Goal: Complete application form: Complete application form

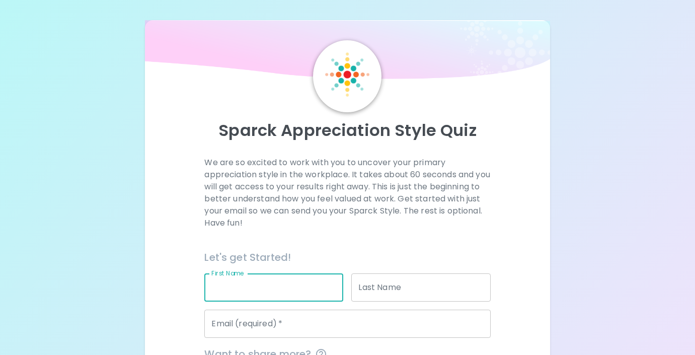
click at [275, 283] on input "First Name" at bounding box center [273, 287] width 139 height 28
type input "[PERSON_NAME]"
click at [398, 294] on input "Last Name" at bounding box center [420, 287] width 139 height 28
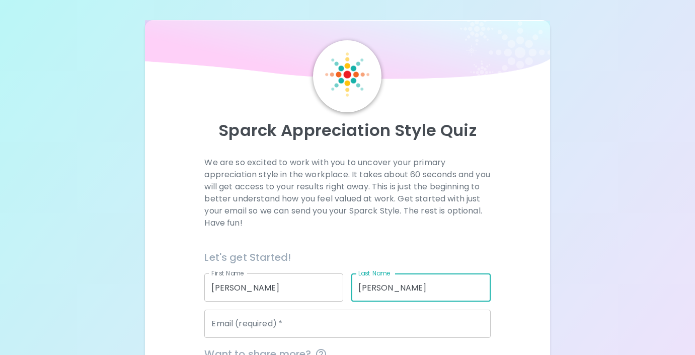
type input "[PERSON_NAME]"
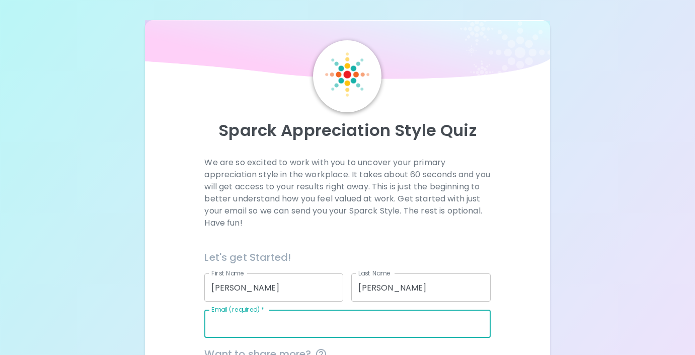
click at [352, 326] on input "Email (required)   *" at bounding box center [347, 323] width 286 height 28
type input "[EMAIL_ADDRESS][DOMAIN_NAME]"
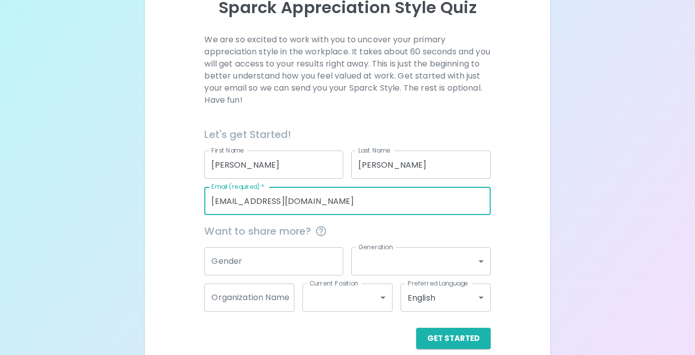
scroll to position [124, 0]
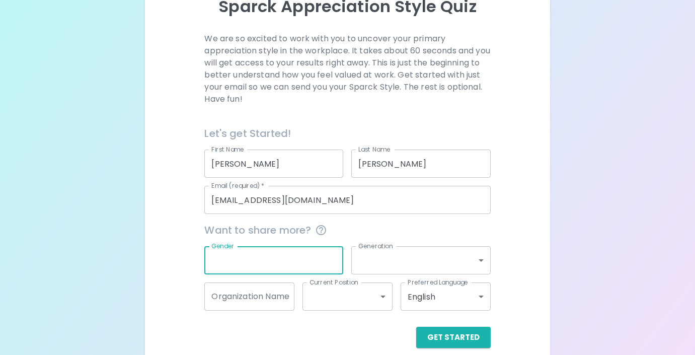
click at [276, 261] on input "Gender" at bounding box center [273, 260] width 139 height 28
type input "[DEMOGRAPHIC_DATA]"
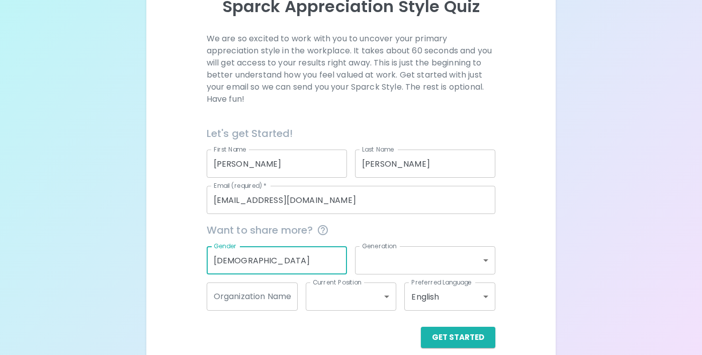
click at [425, 254] on body "Sparck Appreciation Style Quiz We are so excited to work with you to uncover yo…" at bounding box center [351, 122] width 702 height 492
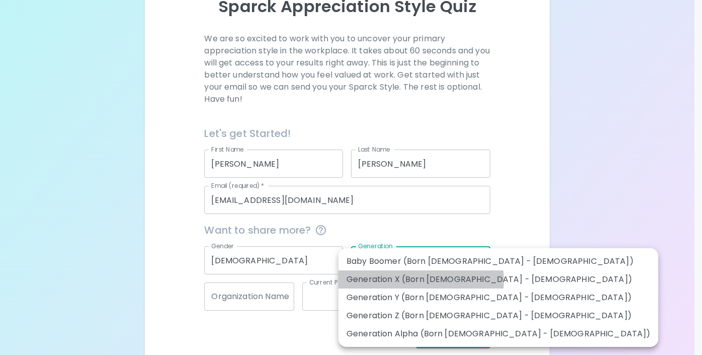
click at [416, 280] on li "Generation X (Born [DEMOGRAPHIC_DATA] - [DEMOGRAPHIC_DATA])" at bounding box center [499, 279] width 320 height 18
type input "generation_x"
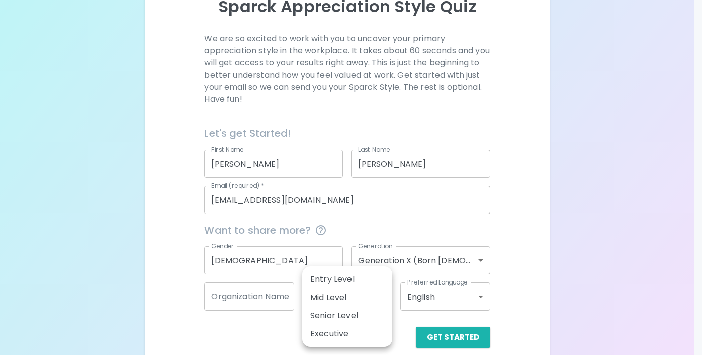
click at [382, 301] on body "Sparck Appreciation Style Quiz We are so excited to work with you to uncover yo…" at bounding box center [351, 122] width 702 height 492
click at [351, 282] on li "Entry Level" at bounding box center [347, 279] width 90 height 18
type input "entry_level"
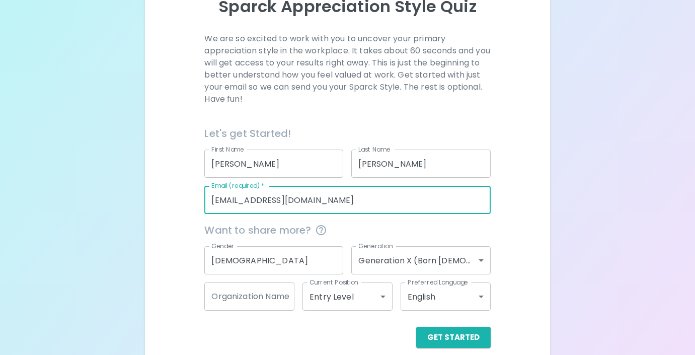
drag, startPoint x: 329, startPoint y: 206, endPoint x: 198, endPoint y: 198, distance: 131.6
click at [198, 198] on div "Email (required)   * [EMAIL_ADDRESS][DOMAIN_NAME] Email (required)   *" at bounding box center [343, 196] width 294 height 36
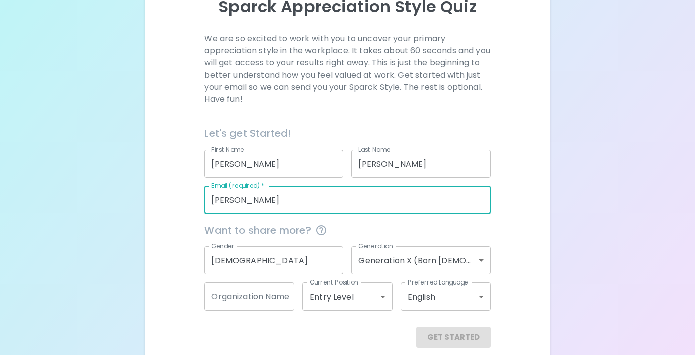
type input "[PERSON_NAME][EMAIL_ADDRESS][DOMAIN_NAME]"
type input "[GEOGRAPHIC_DATA]"
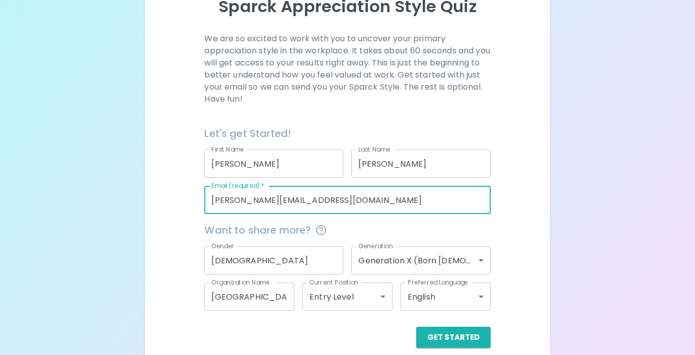
drag, startPoint x: 307, startPoint y: 199, endPoint x: 179, endPoint y: 197, distance: 128.3
click at [179, 197] on div "We are so excited to work with you to uncover your primary appreciation style i…" at bounding box center [347, 190] width 381 height 315
type input "[EMAIL_ADDRESS][DOMAIN_NAME]"
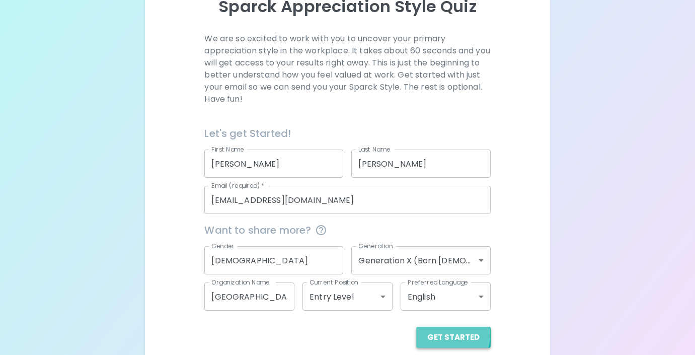
click at [448, 334] on button "Get Started" at bounding box center [453, 337] width 74 height 21
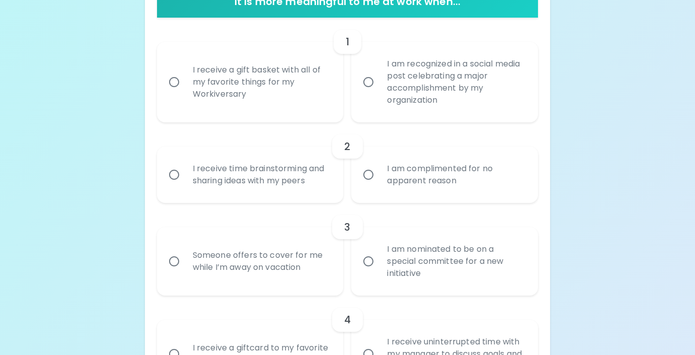
scroll to position [224, 0]
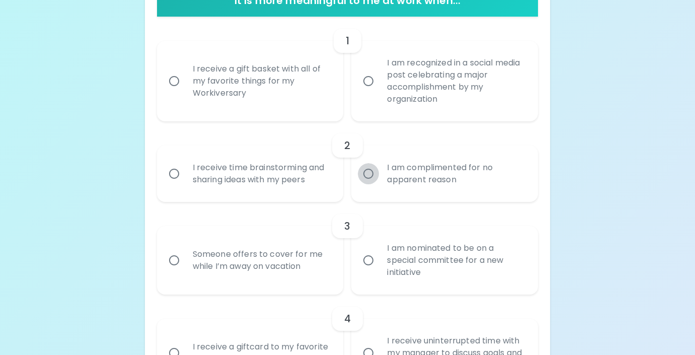
click at [367, 179] on input "I am complimented for no apparent reason" at bounding box center [368, 173] width 21 height 21
radio input "true"
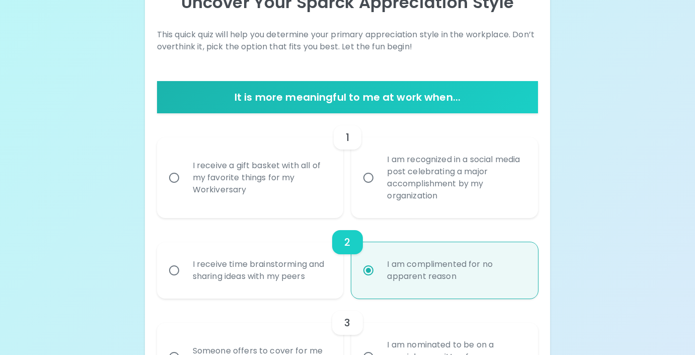
scroll to position [148, 0]
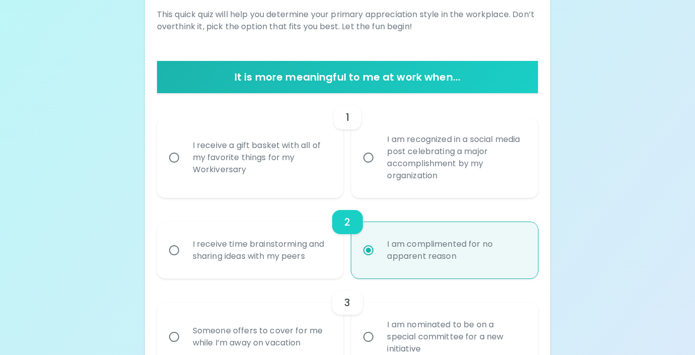
click at [177, 165] on input "I receive a gift basket with all of my favorite things for my Workiversary" at bounding box center [174, 157] width 21 height 21
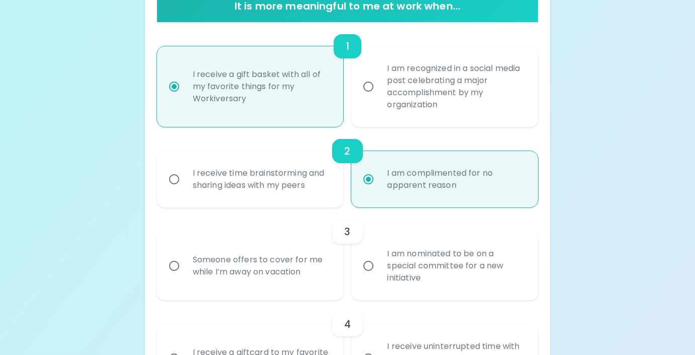
scroll to position [228, 0]
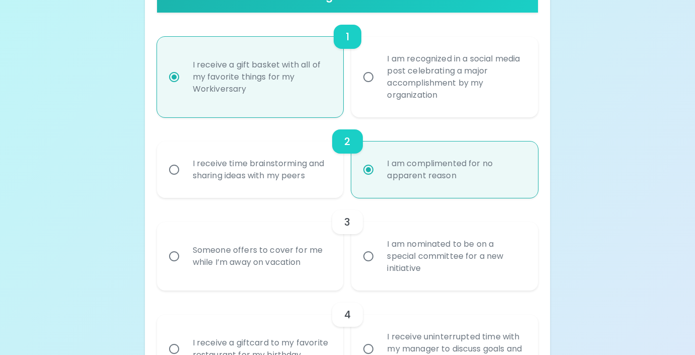
radio input "true"
click at [361, 271] on label "I am nominated to be on a special committee for a new initiative" at bounding box center [439, 256] width 187 height 68
click at [361, 267] on input "I am nominated to be on a special committee for a new initiative" at bounding box center [368, 256] width 21 height 21
radio input "true"
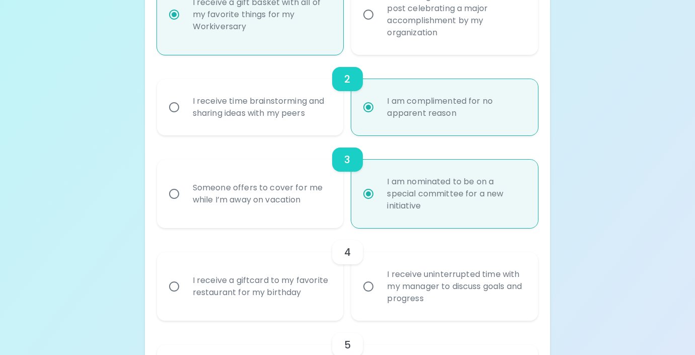
scroll to position [309, 0]
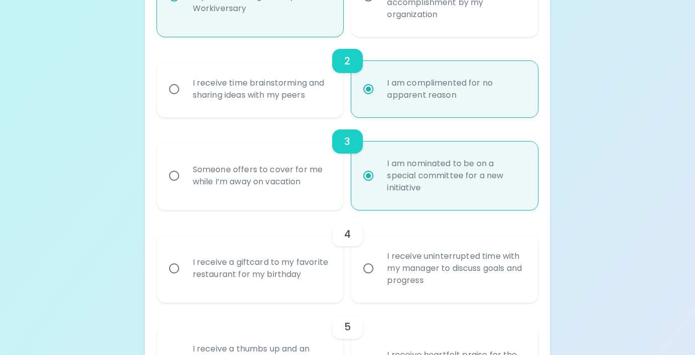
radio input "true"
click at [274, 290] on div "I receive a giftcard to my favorite restaurant for my birthday" at bounding box center [261, 268] width 153 height 48
click at [185, 279] on input "I receive a giftcard to my favorite restaurant for my birthday" at bounding box center [174, 268] width 21 height 21
radio input "false"
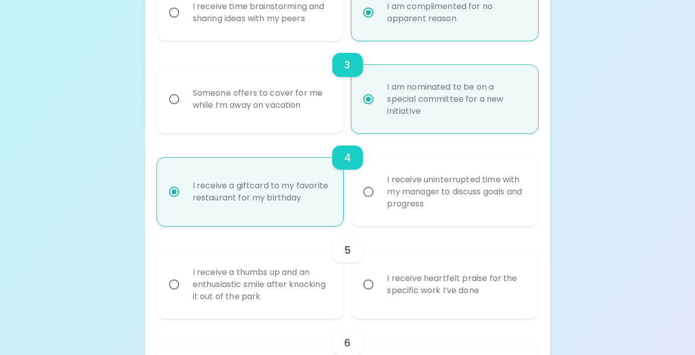
scroll to position [389, 0]
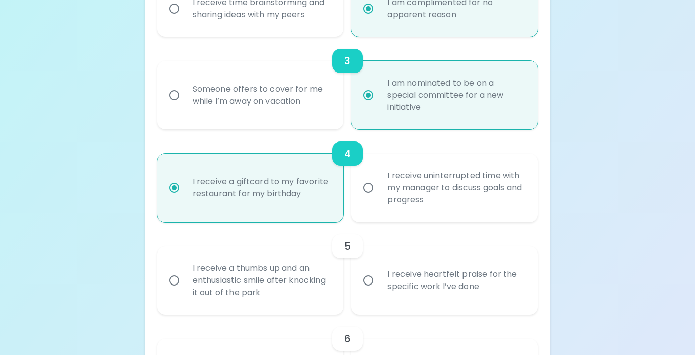
radio input "true"
click at [405, 291] on div "I receive heartfelt praise for the specific work I’ve done" at bounding box center [455, 280] width 153 height 48
click at [379, 291] on input "I receive heartfelt praise for the specific work I’ve done" at bounding box center [368, 280] width 21 height 21
radio input "false"
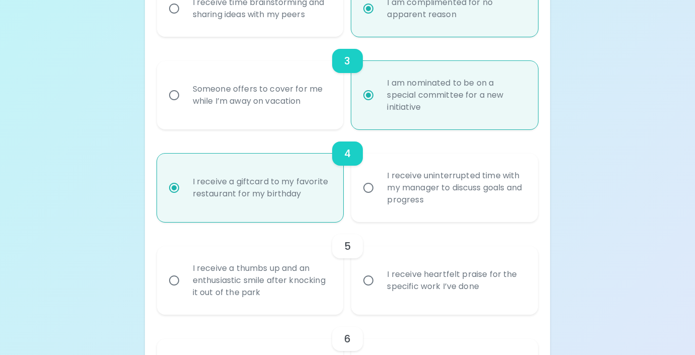
radio input "false"
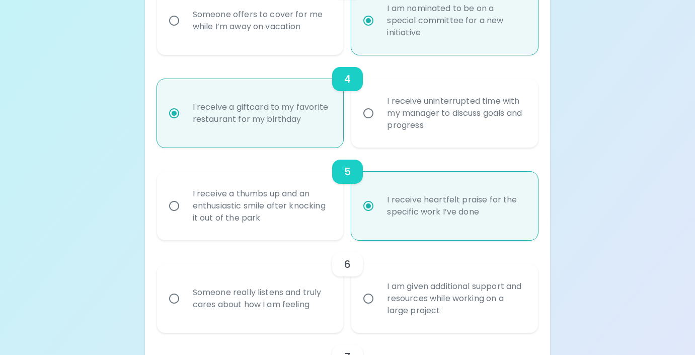
scroll to position [470, 0]
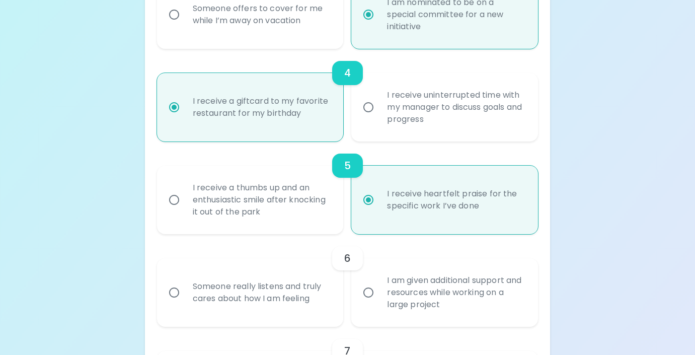
radio input "true"
click at [400, 305] on div "I am given additional support and resources while working on a large project" at bounding box center [455, 292] width 153 height 60
click at [379, 303] on input "I am given additional support and resources while working on a large project" at bounding box center [368, 292] width 21 height 21
radio input "false"
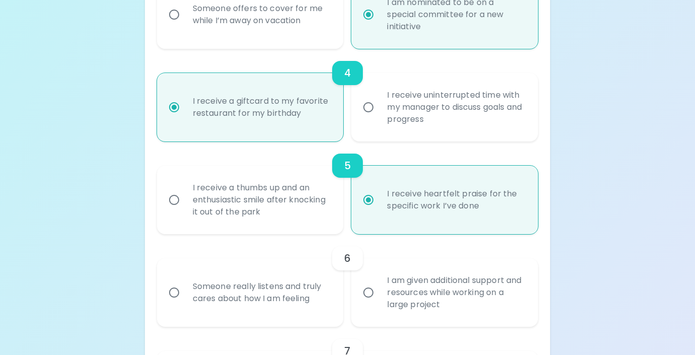
radio input "false"
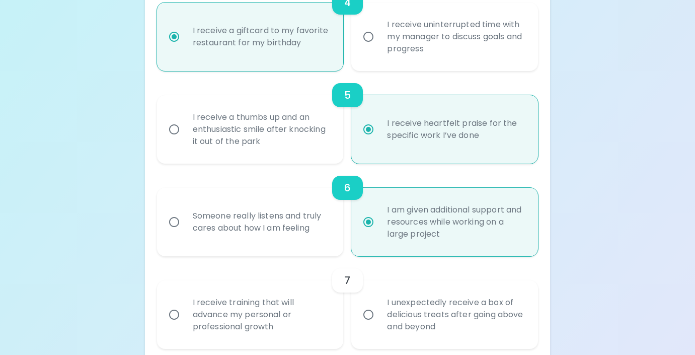
scroll to position [550, 0]
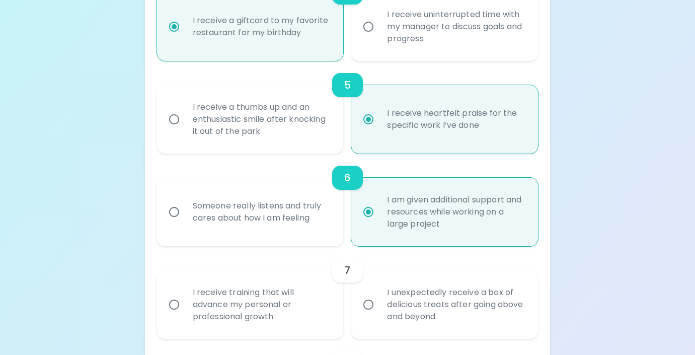
radio input "true"
click at [361, 321] on label "I unexpectedly receive a box of delicious treats after going above and beyond" at bounding box center [439, 304] width 187 height 68
click at [361, 315] on input "I unexpectedly receive a box of delicious treats after going above and beyond" at bounding box center [368, 304] width 21 height 21
radio input "false"
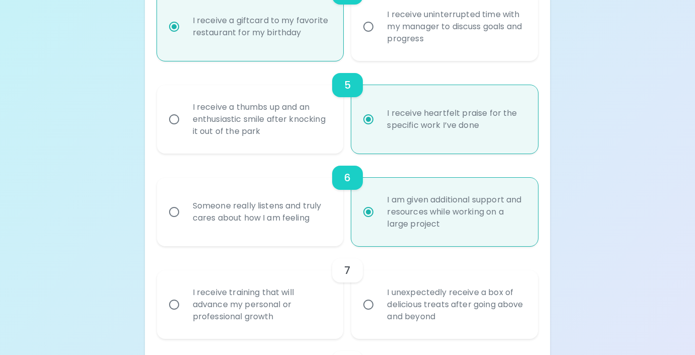
radio input "false"
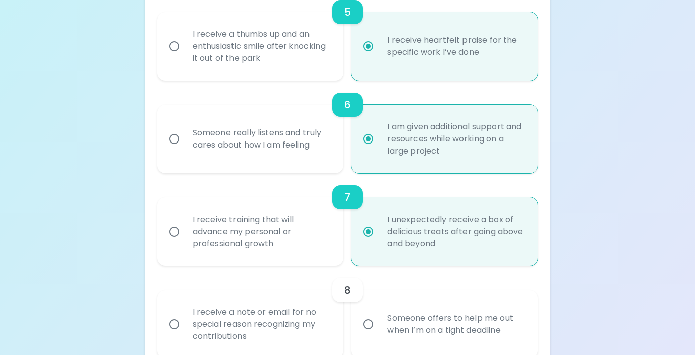
scroll to position [631, 0]
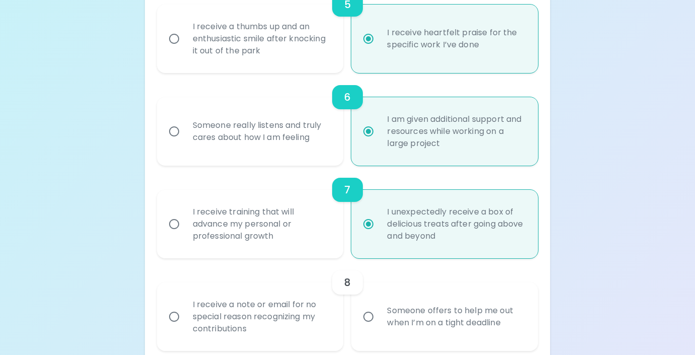
radio input "true"
click at [289, 331] on div "I receive a note or email for no special reason recognizing my contributions" at bounding box center [261, 316] width 153 height 60
click at [185, 327] on input "I receive a note or email for no special reason recognizing my contributions" at bounding box center [174, 316] width 21 height 21
radio input "false"
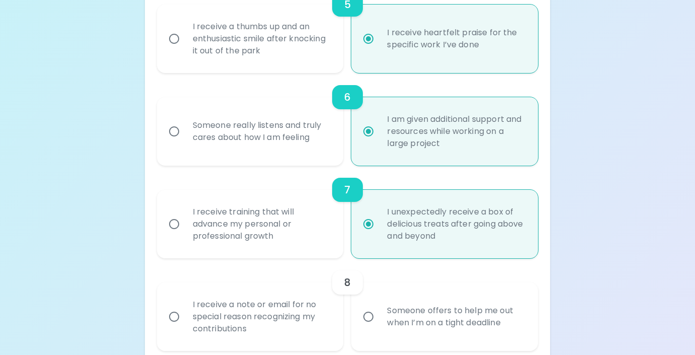
radio input "false"
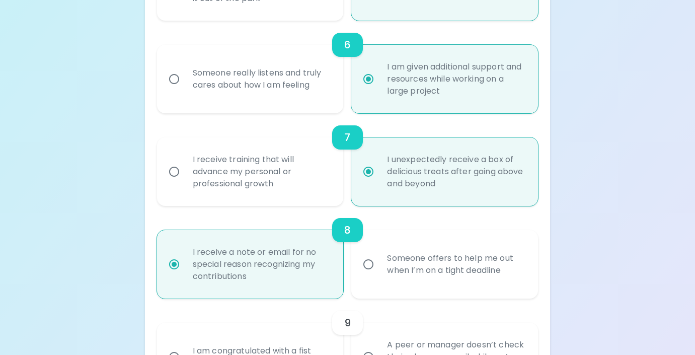
scroll to position [711, 0]
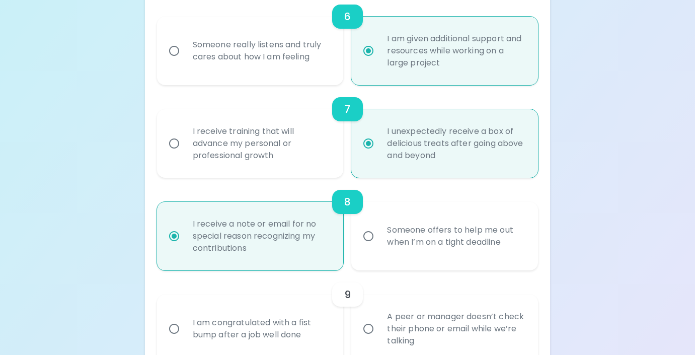
radio input "true"
click at [375, 345] on label "A peer or manager doesn’t check their phone or email while we’re talking" at bounding box center [439, 328] width 187 height 68
click at [375, 339] on input "A peer or manager doesn’t check their phone or email while we’re talking" at bounding box center [368, 328] width 21 height 21
radio input "false"
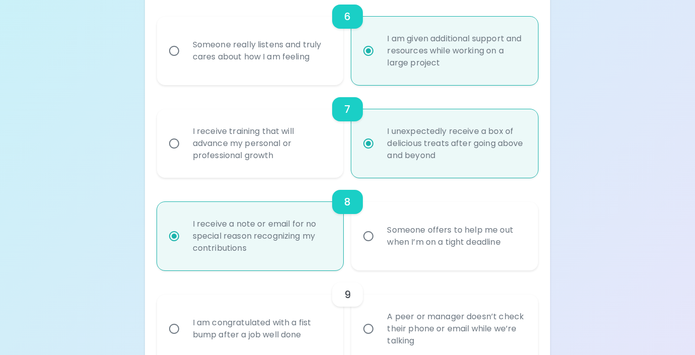
radio input "false"
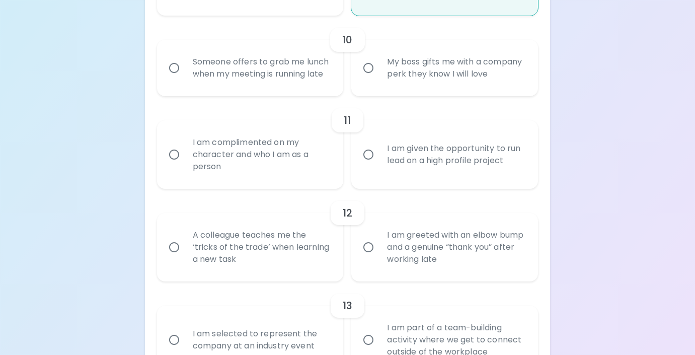
scroll to position [1057, 0]
radio input "true"
click at [333, 88] on div "Someone offers to grab me lunch when my meeting is running late" at bounding box center [261, 69] width 153 height 48
click at [185, 79] on input "Someone offers to grab me lunch when my meeting is running late" at bounding box center [174, 68] width 21 height 21
radio input "false"
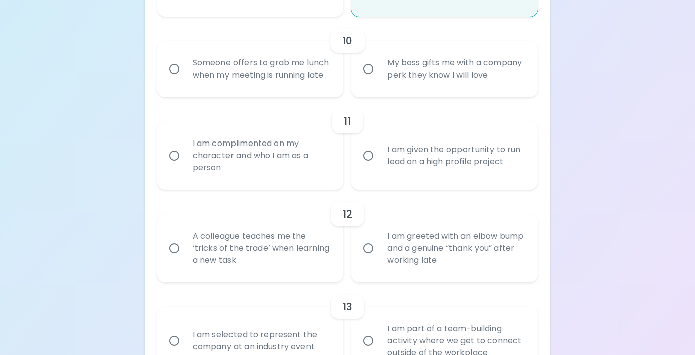
radio input "false"
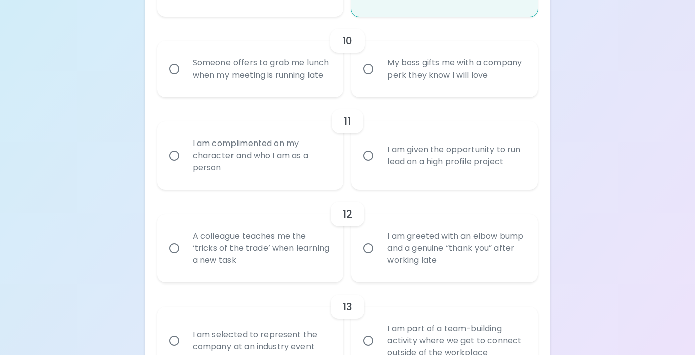
radio input "false"
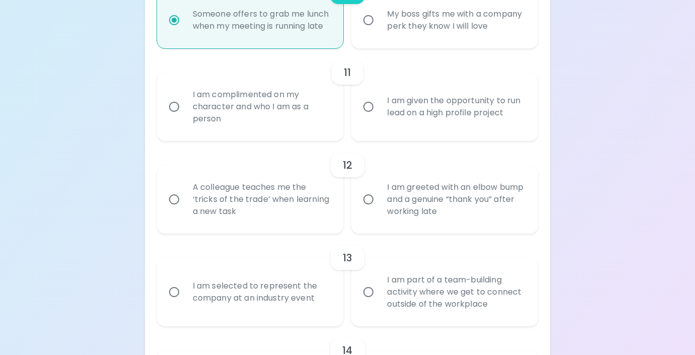
scroll to position [1138, 0]
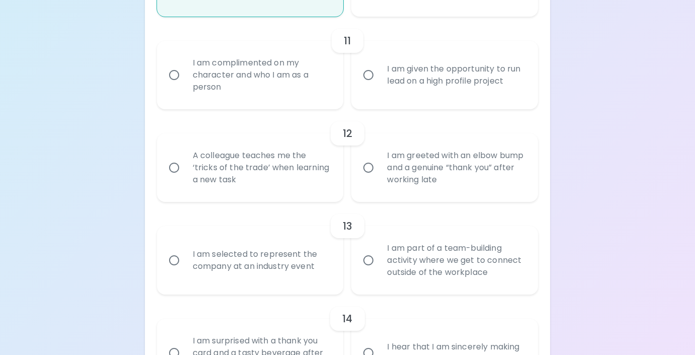
radio input "true"
click at [320, 95] on div "I am complimented on my character and who I am as a person" at bounding box center [261, 75] width 153 height 60
click at [185, 86] on input "I am complimented on my character and who I am as a person" at bounding box center [174, 74] width 21 height 21
radio input "false"
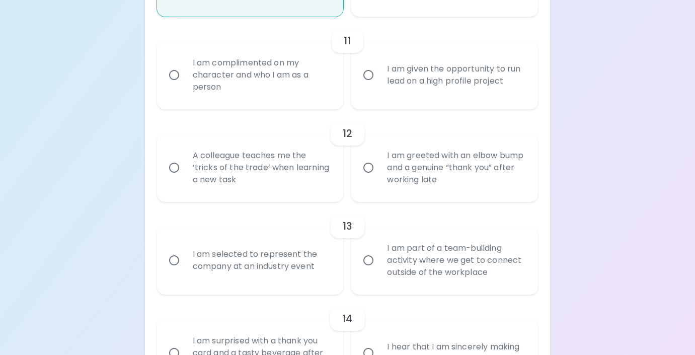
radio input "false"
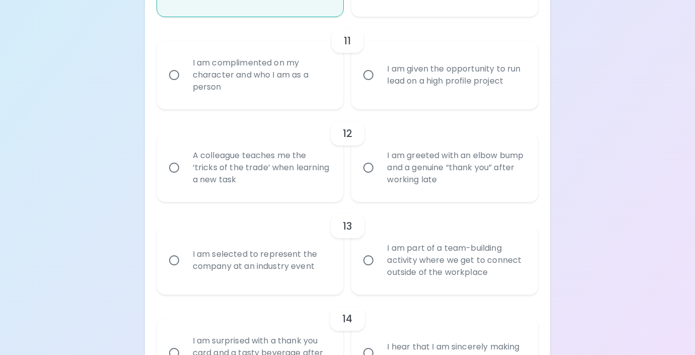
radio input "false"
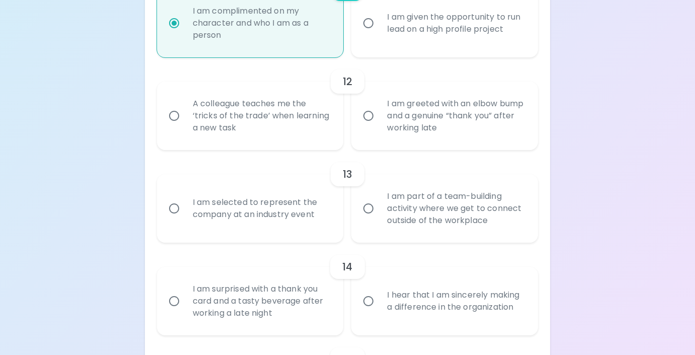
scroll to position [1218, 0]
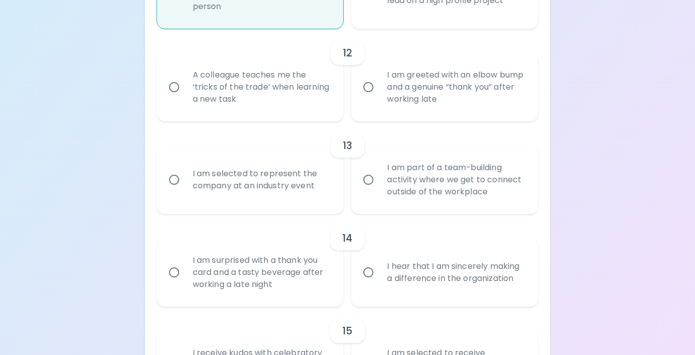
radio input "true"
click at [318, 106] on div "A colleague teaches me the ‘tricks of the trade’ when learning a new task" at bounding box center [261, 87] width 153 height 60
click at [185, 98] on input "A colleague teaches me the ‘tricks of the trade’ when learning a new task" at bounding box center [174, 86] width 21 height 21
radio input "false"
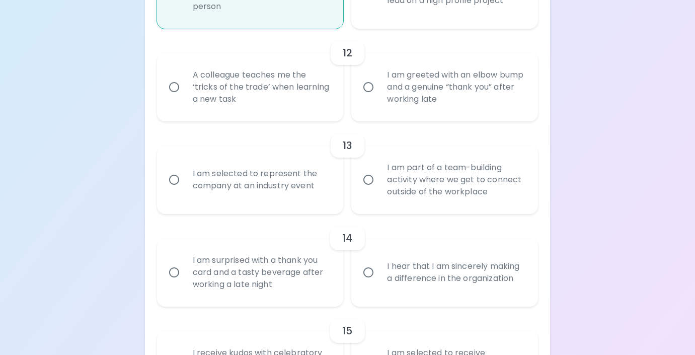
radio input "false"
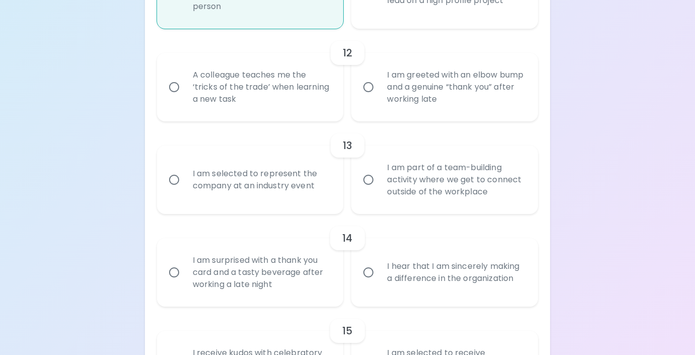
radio input "false"
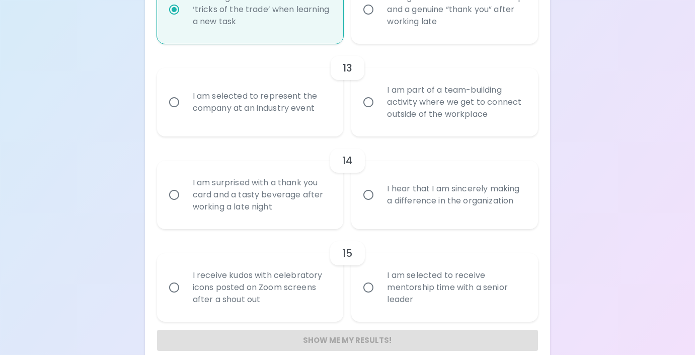
scroll to position [1299, 0]
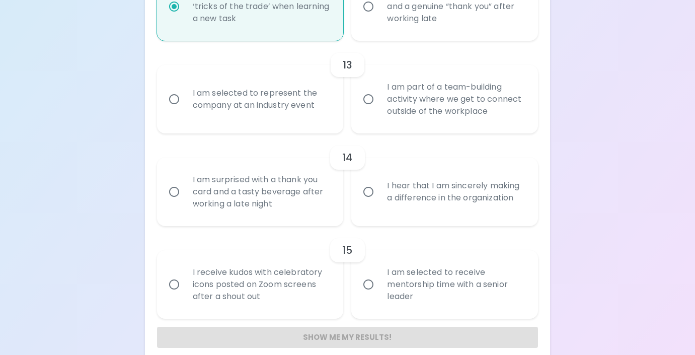
radio input "true"
click at [375, 119] on label "I am part of a team-building activity where we get to connect outside of the wo…" at bounding box center [439, 99] width 187 height 68
click at [375, 110] on input "I am part of a team-building activity where we get to connect outside of the wo…" at bounding box center [368, 99] width 21 height 21
radio input "false"
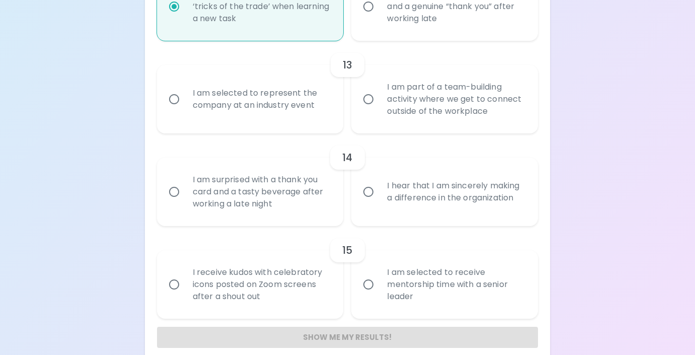
radio input "false"
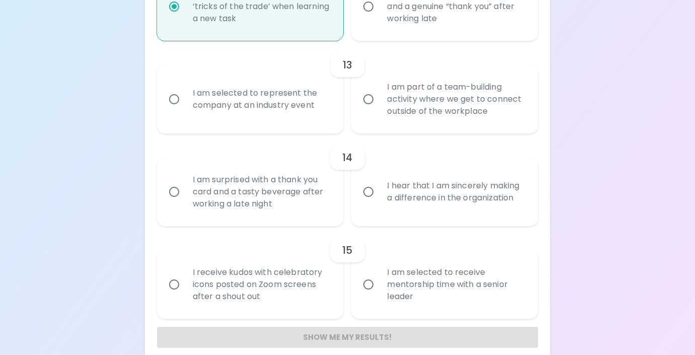
radio input "false"
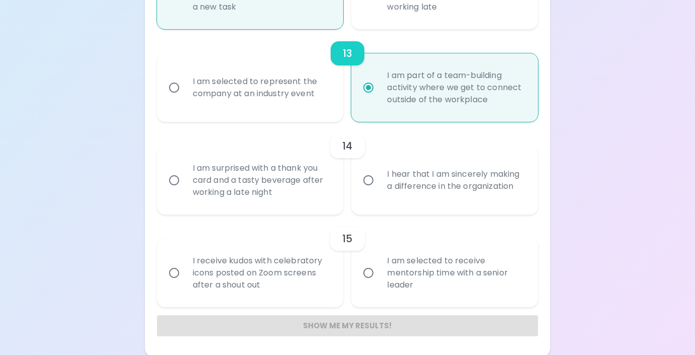
scroll to position [1312, 0]
radio input "true"
click at [372, 196] on label "I hear that I am sincerely making a difference in the organization" at bounding box center [439, 178] width 187 height 68
click at [372, 189] on input "I hear that I am sincerely making a difference in the organization" at bounding box center [368, 178] width 21 height 21
radio input "false"
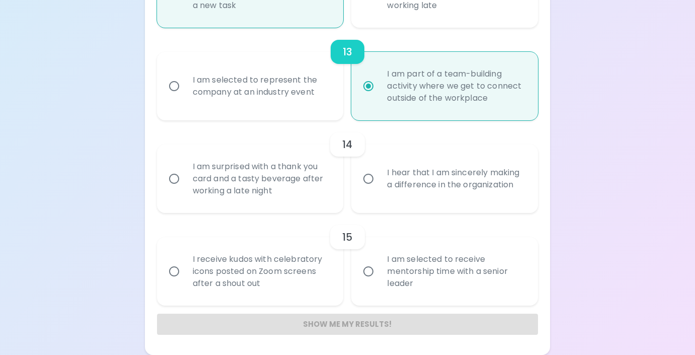
radio input "false"
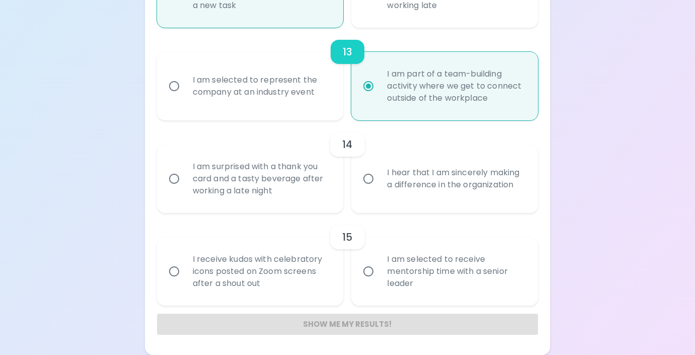
radio input "false"
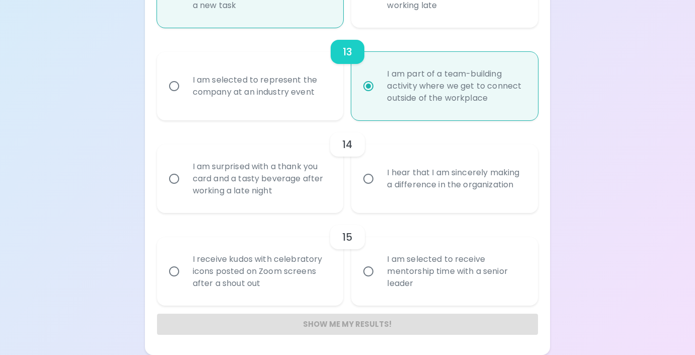
radio input "false"
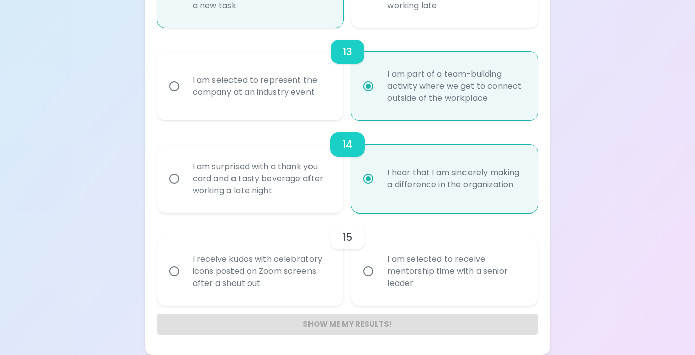
radio input "true"
click at [295, 296] on div "I receive kudos with celebratory icons posted on Zoom screens after a shout out" at bounding box center [261, 271] width 153 height 60
click at [185, 282] on input "I receive kudos with celebratory icons posted on Zoom screens after a shout out" at bounding box center [174, 271] width 21 height 21
radio input "false"
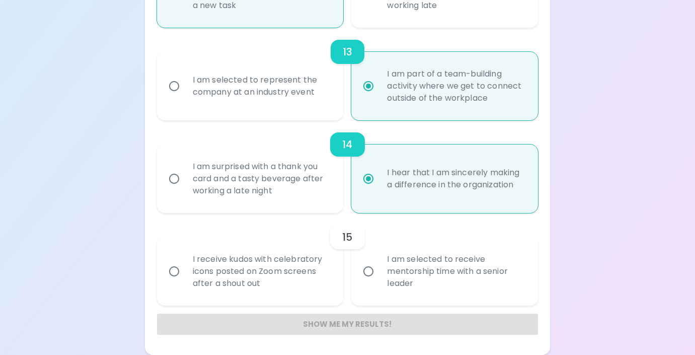
radio input "false"
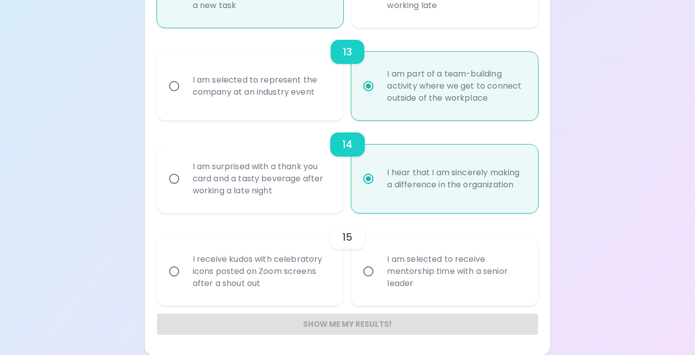
radio input "false"
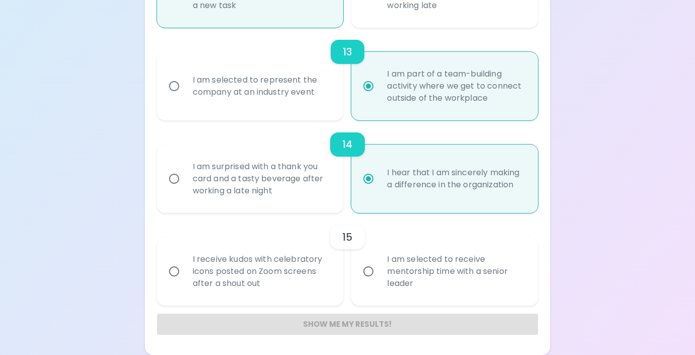
radio input "false"
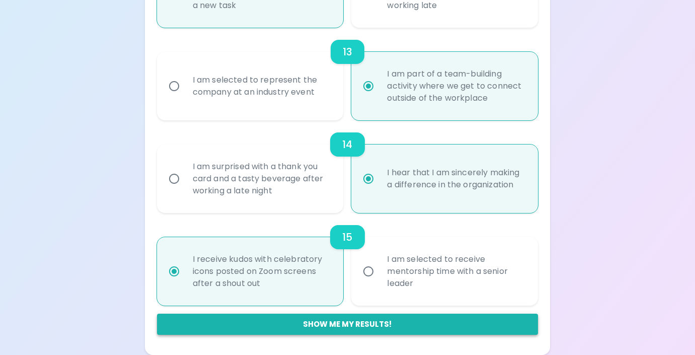
radio input "true"
click at [321, 322] on button "Show me my results!" at bounding box center [347, 323] width 381 height 21
radio input "false"
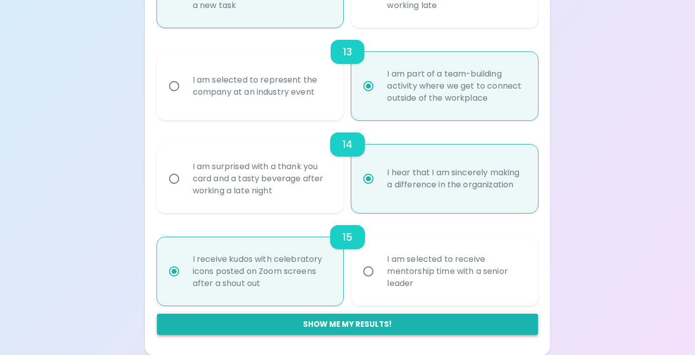
radio input "false"
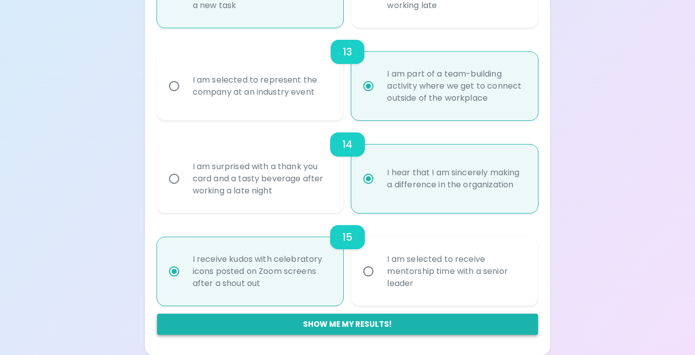
radio input "false"
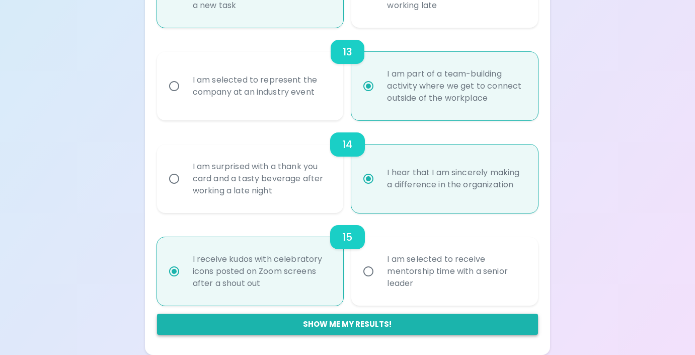
radio input "false"
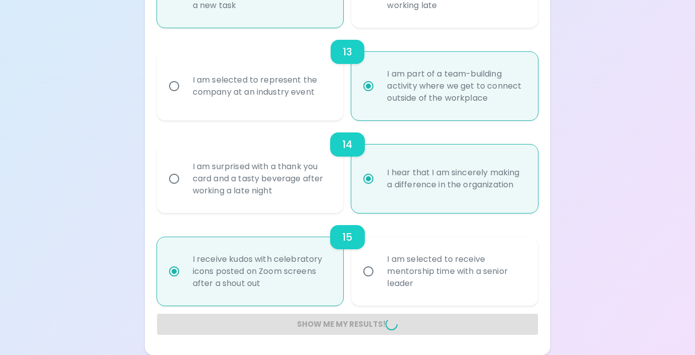
radio input "false"
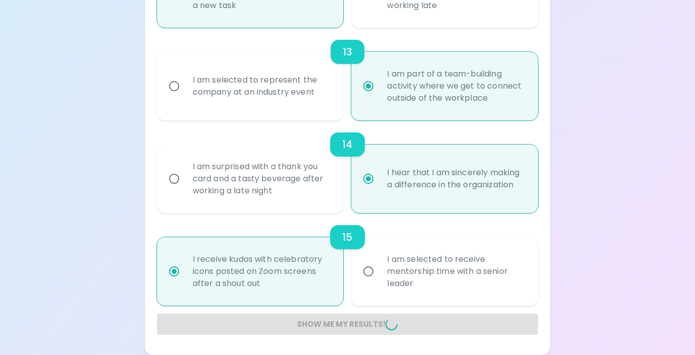
radio input "false"
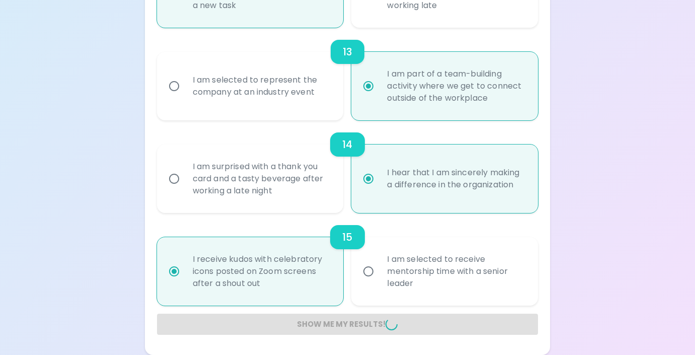
radio input "false"
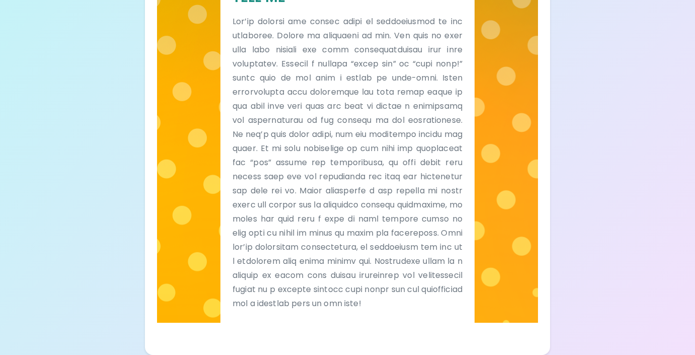
scroll to position [216, 0]
